Goal: Transaction & Acquisition: Download file/media

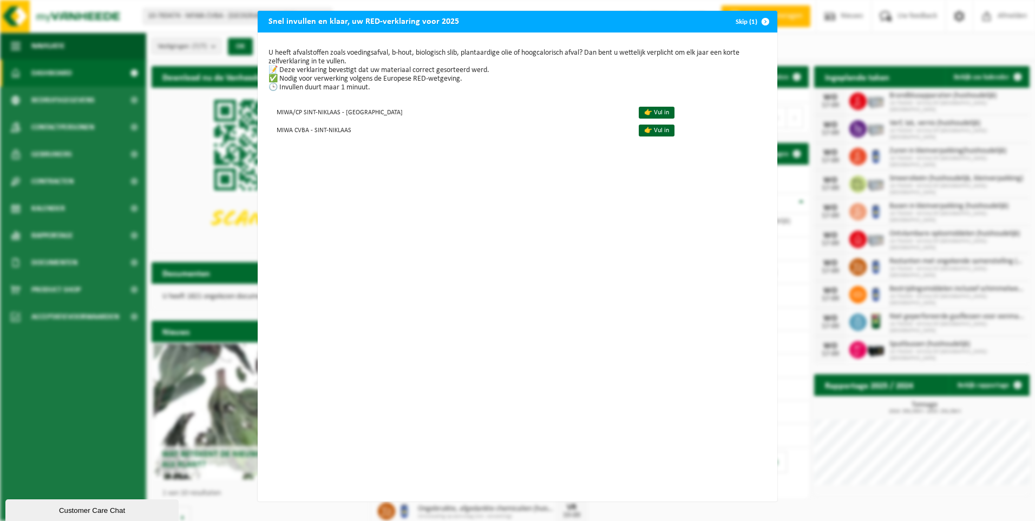
click at [759, 23] on span "button" at bounding box center [765, 22] width 22 height 22
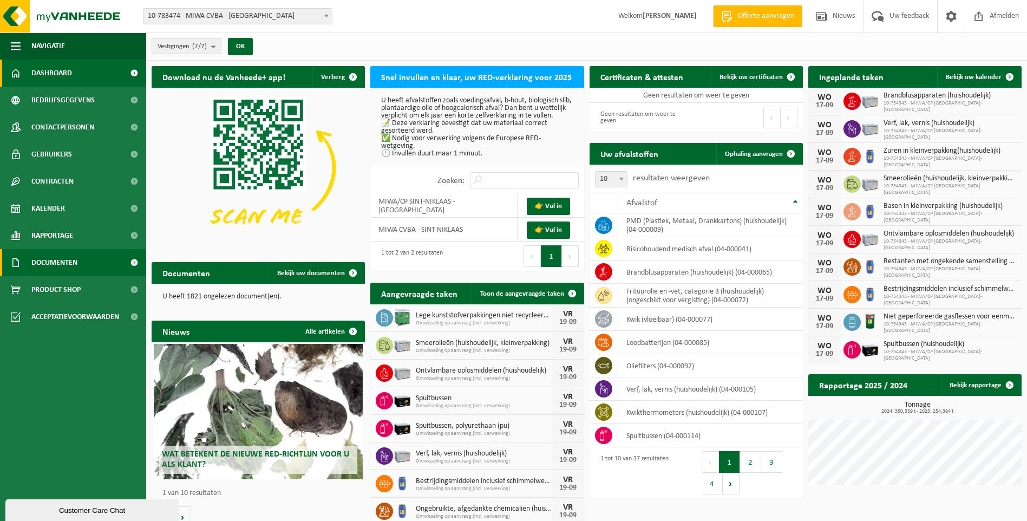
click at [54, 264] on span "Documenten" at bounding box center [54, 262] width 46 height 27
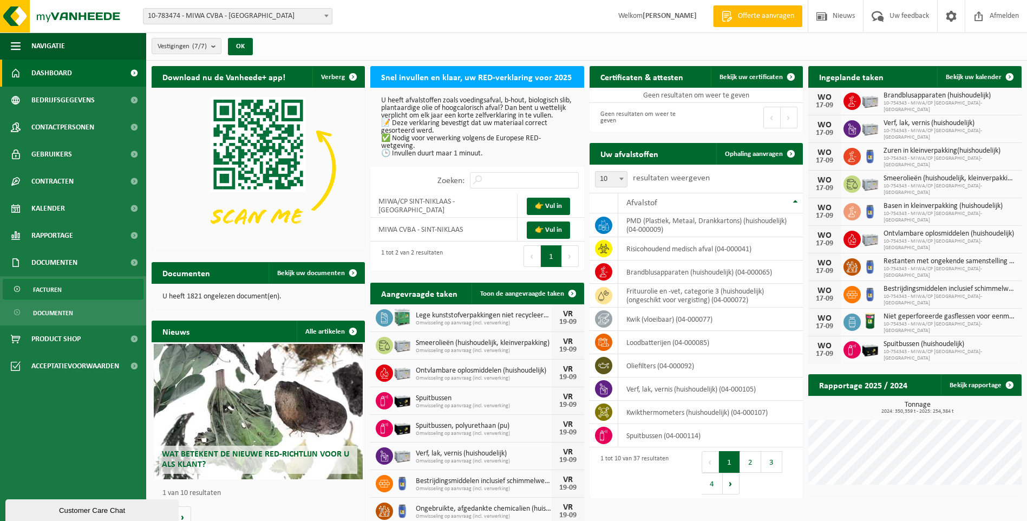
click at [61, 285] on span "Facturen" at bounding box center [47, 289] width 29 height 21
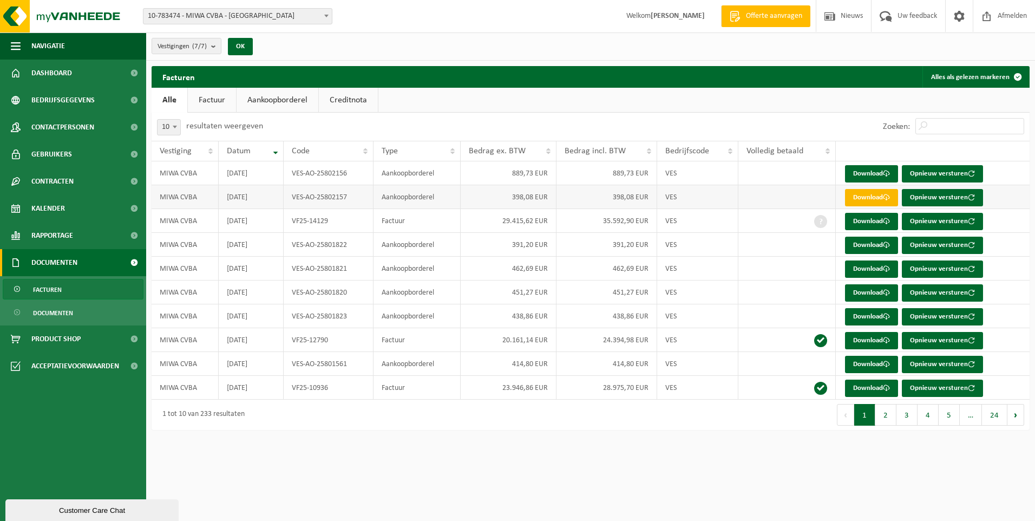
click at [881, 196] on link "Download" at bounding box center [871, 197] width 53 height 17
click at [872, 174] on link "Download" at bounding box center [871, 173] width 53 height 17
